Goal: Task Accomplishment & Management: Manage account settings

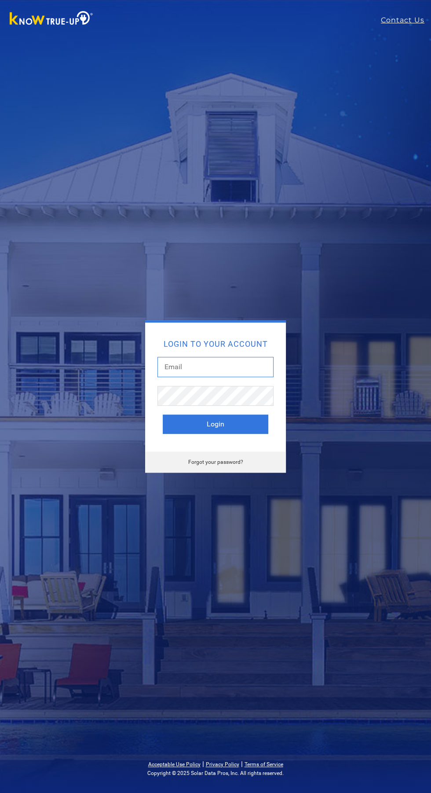
click at [241, 362] on input "text" at bounding box center [216, 367] width 116 height 20
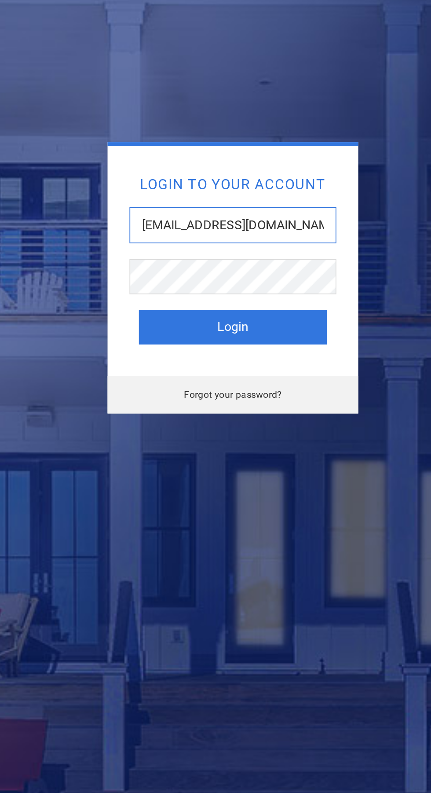
type input "[EMAIL_ADDRESS][DOMAIN_NAME]"
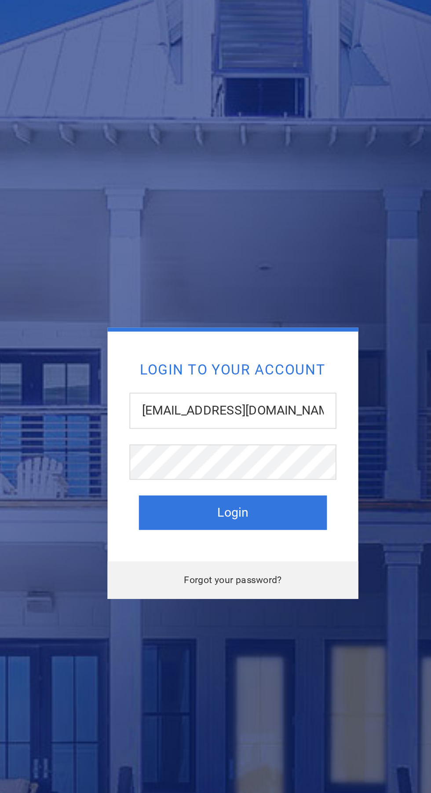
click at [271, 215] on div "Login to your account [EMAIL_ADDRESS][DOMAIN_NAME] Login Forgot your password?" at bounding box center [215, 396] width 431 height 793
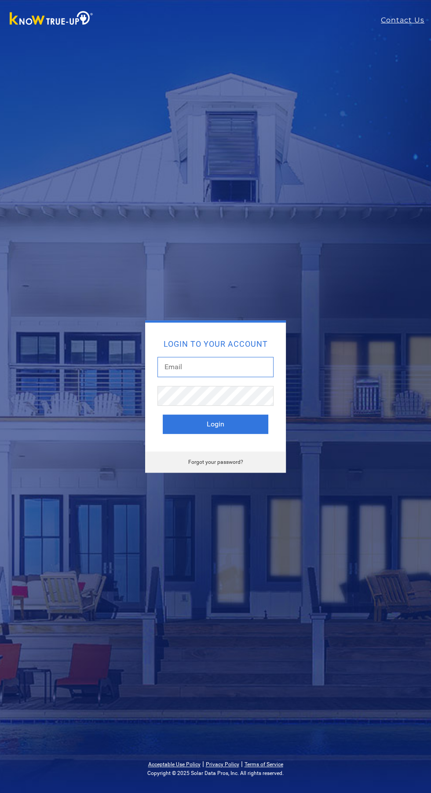
click at [236, 361] on input "text" at bounding box center [216, 367] width 116 height 20
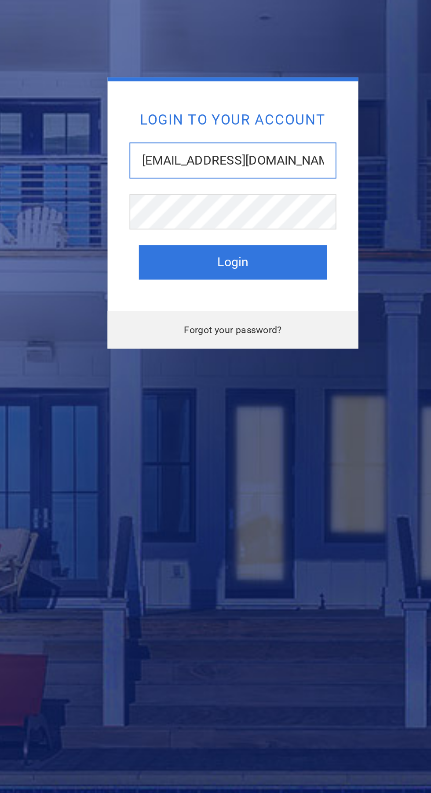
type input "[EMAIL_ADDRESS][DOMAIN_NAME]"
